Goal: Information Seeking & Learning: Learn about a topic

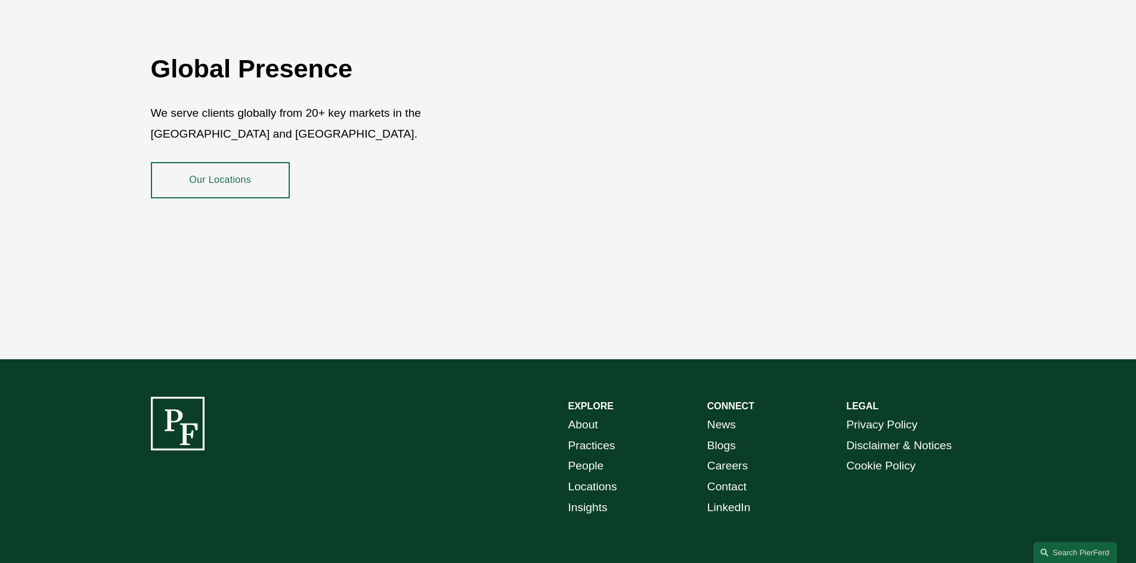
scroll to position [2181, 0]
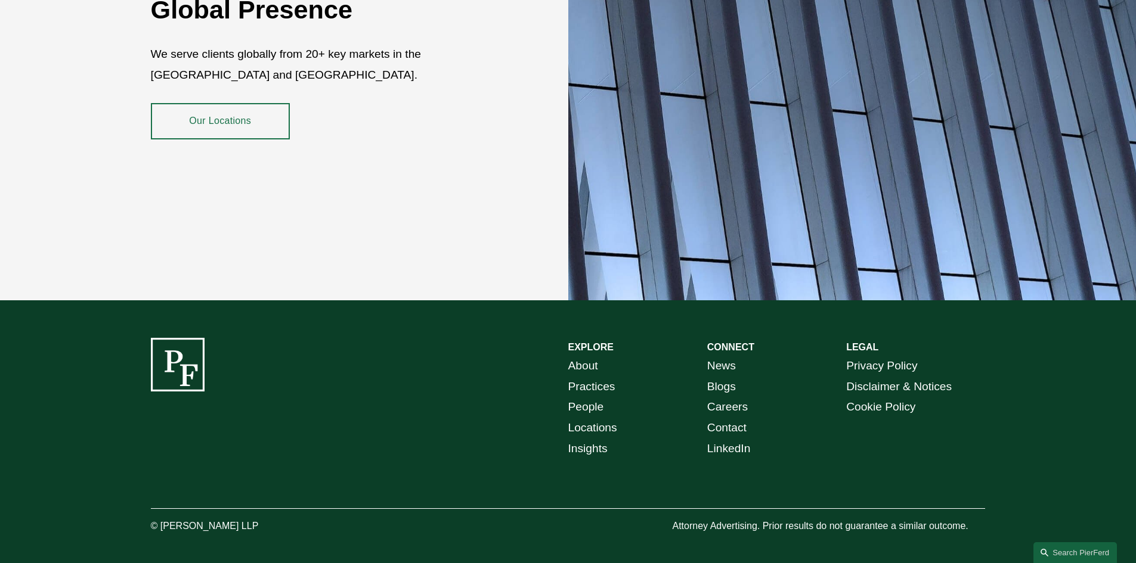
click at [597, 405] on link "People" at bounding box center [586, 407] width 36 height 21
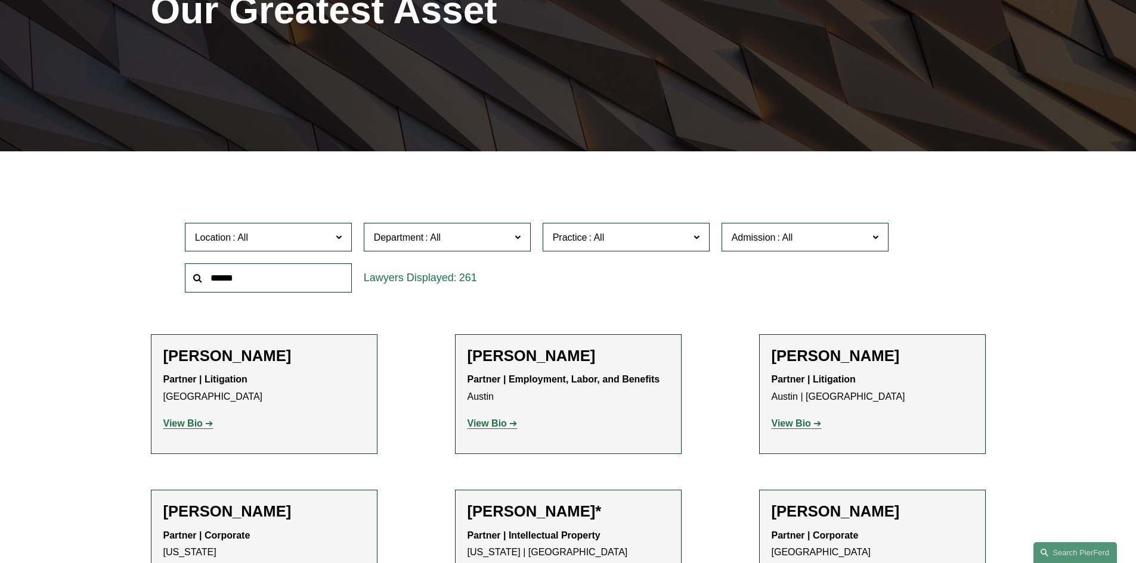
scroll to position [358, 0]
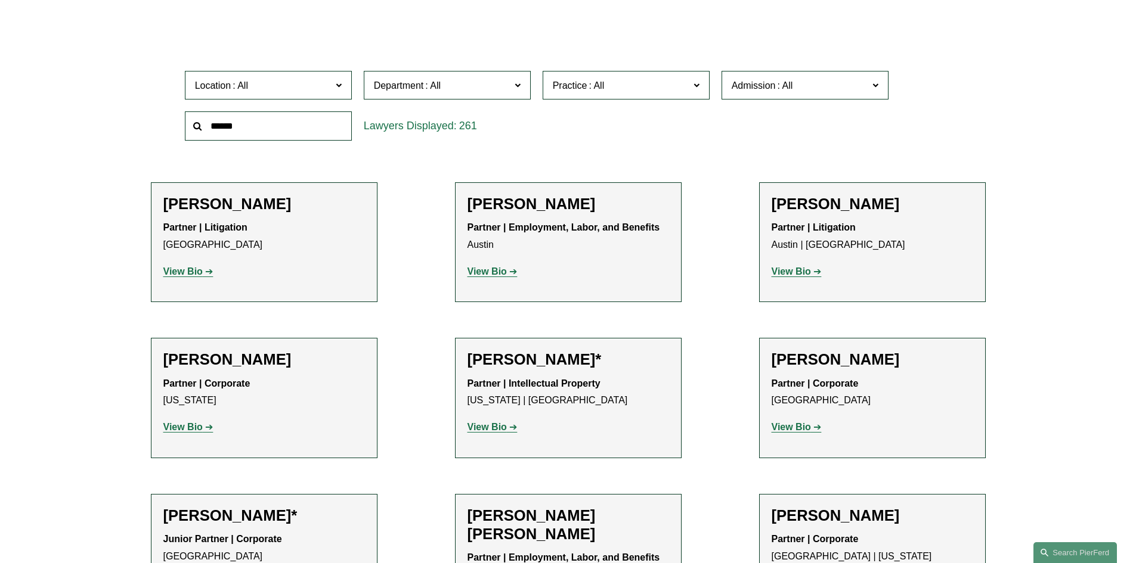
click at [856, 209] on h2 "William J. Akins" at bounding box center [872, 204] width 202 height 18
click at [281, 89] on span "Location" at bounding box center [263, 86] width 137 height 16
click at [0, 0] on link "[GEOGRAPHIC_DATA]" at bounding box center [0, 0] width 0 height 0
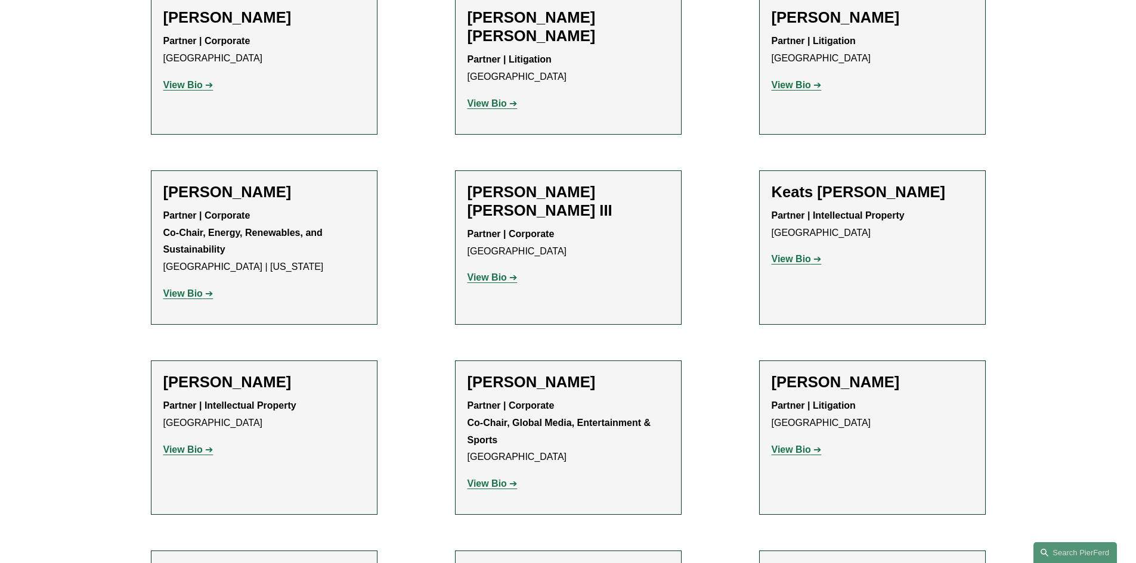
scroll to position [1491, 0]
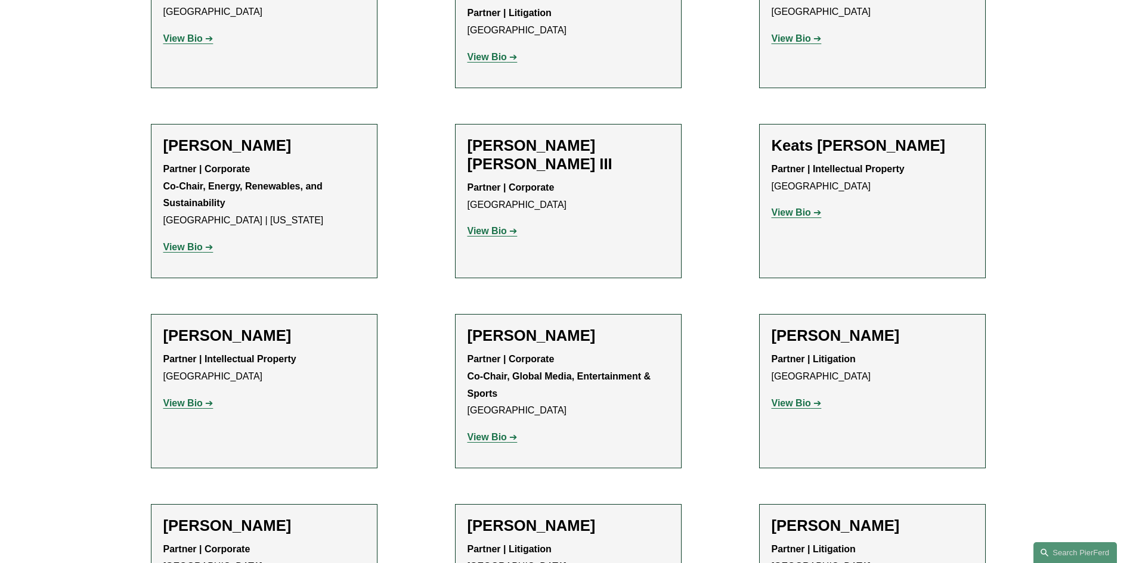
click at [808, 327] on h2 "[PERSON_NAME]" at bounding box center [872, 336] width 202 height 18
click at [800, 398] on strong "View Bio" at bounding box center [790, 403] width 39 height 10
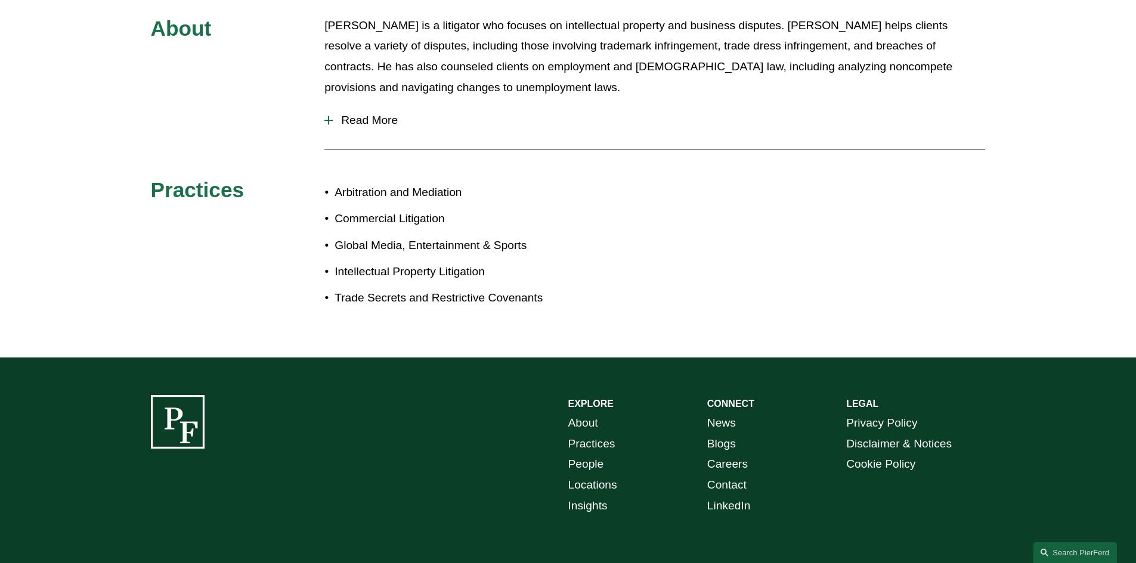
scroll to position [358, 0]
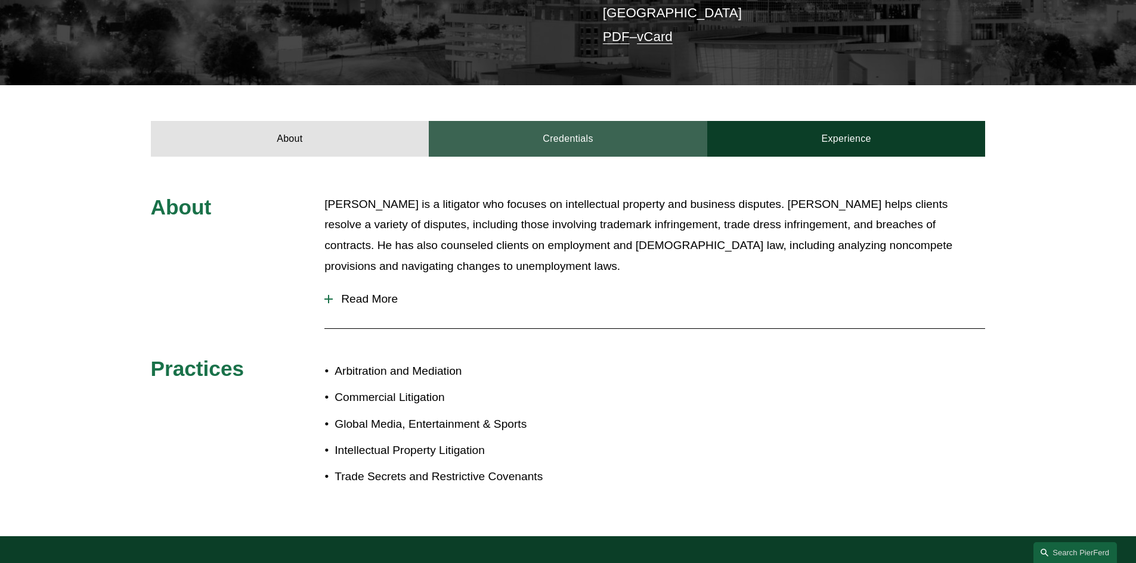
click at [508, 132] on link "Credentials" at bounding box center [568, 139] width 278 height 36
